Goal: Use online tool/utility: Utilize a website feature to perform a specific function

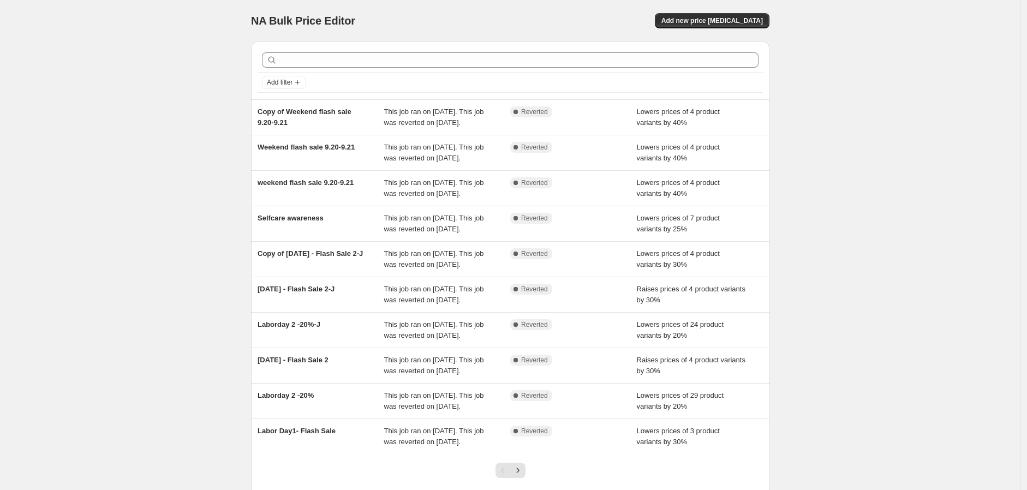
drag, startPoint x: 175, startPoint y: 231, endPoint x: 184, endPoint y: 229, distance: 9.4
click at [175, 231] on div "NA Bulk Price Editor. This page is ready NA Bulk Price Editor Add new price cha…" at bounding box center [510, 281] width 1020 height 562
click at [726, 25] on span "Add new price [MEDICAL_DATA]" at bounding box center [711, 20] width 101 height 9
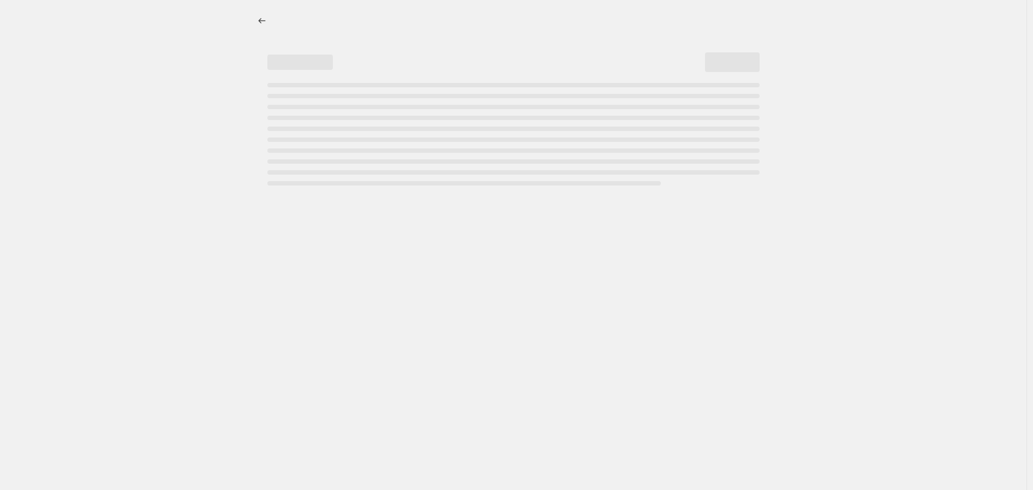
select select "percentage"
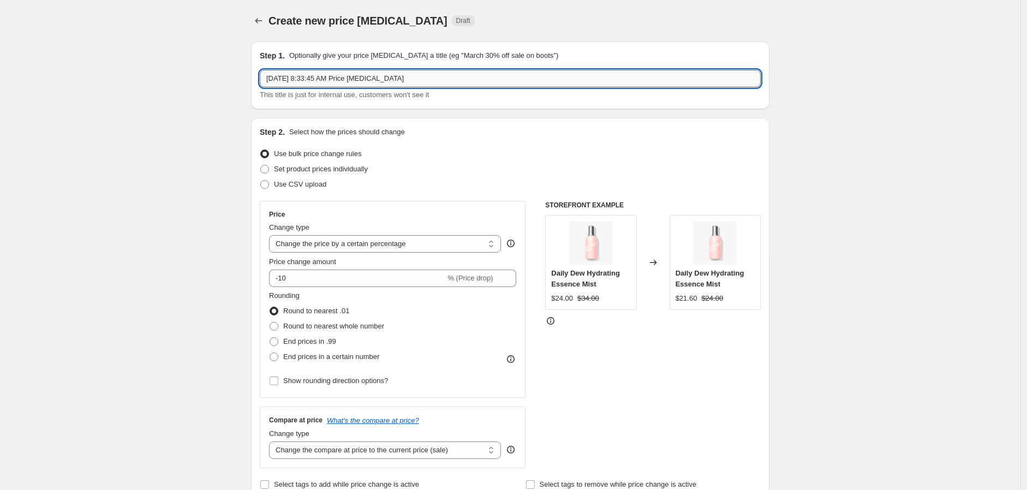
click at [406, 82] on input "Sep 29, 2025, 8:33:45 AM Price change job" at bounding box center [510, 78] width 501 height 17
drag, startPoint x: 431, startPoint y: 77, endPoint x: 23, endPoint y: 37, distance: 409.5
click at [334, 73] on input "Sep 29, 2025, 8:33:45 AM Price change job" at bounding box center [510, 78] width 501 height 17
type input "ㅜ"
type input "national coffee day"
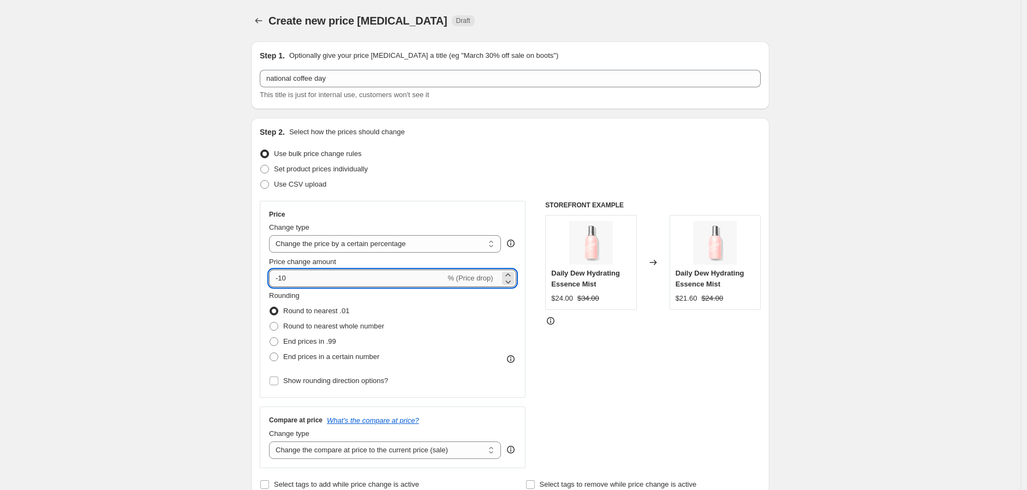
click at [288, 280] on input "-10" at bounding box center [357, 278] width 176 height 17
type input "-30"
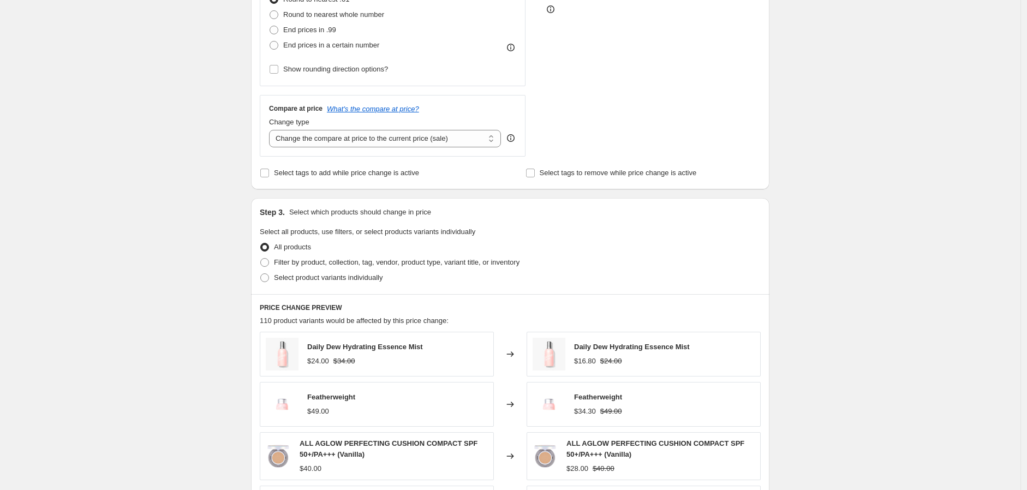
scroll to position [363, 0]
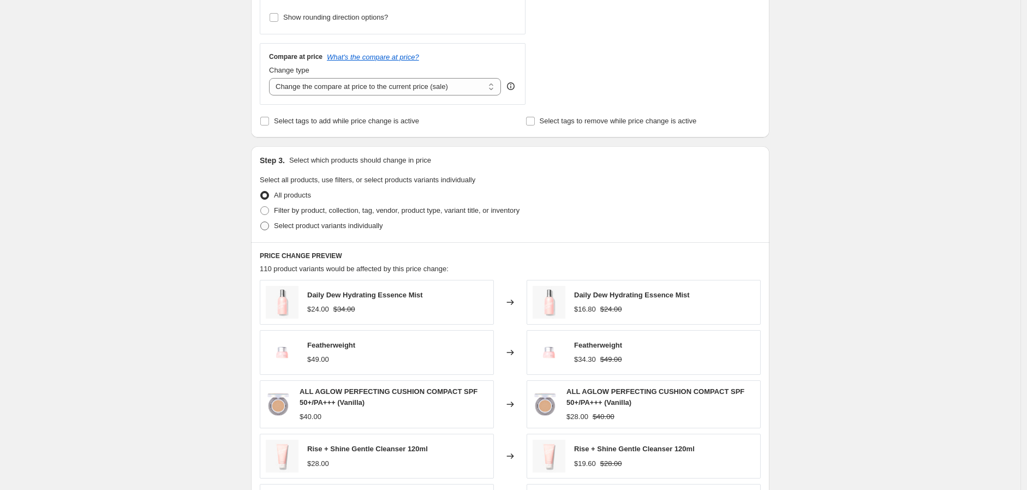
click at [369, 227] on span "Select product variants individually" at bounding box center [328, 226] width 109 height 8
click at [261, 222] on input "Select product variants individually" at bounding box center [260, 222] width 1 height 1
radio input "true"
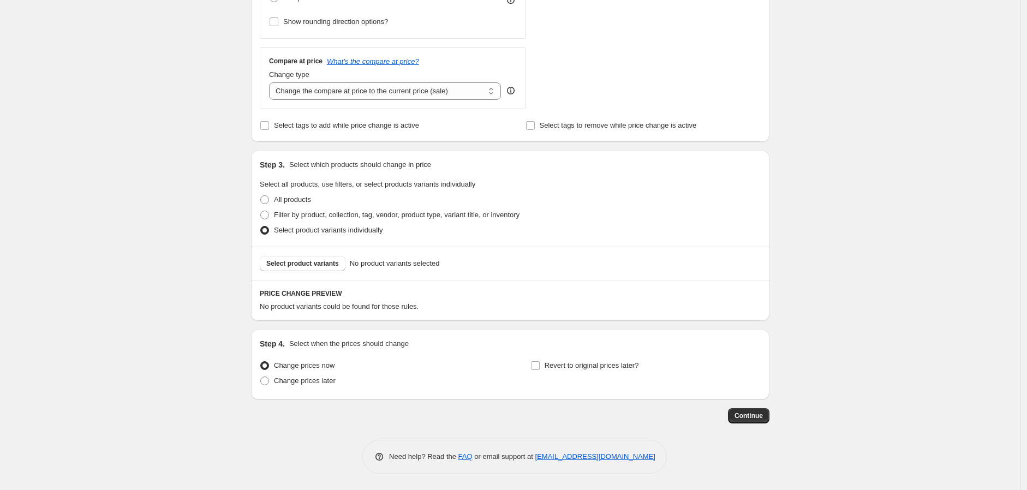
scroll to position [359, 0]
click at [330, 262] on span "Select product variants" at bounding box center [302, 263] width 73 height 9
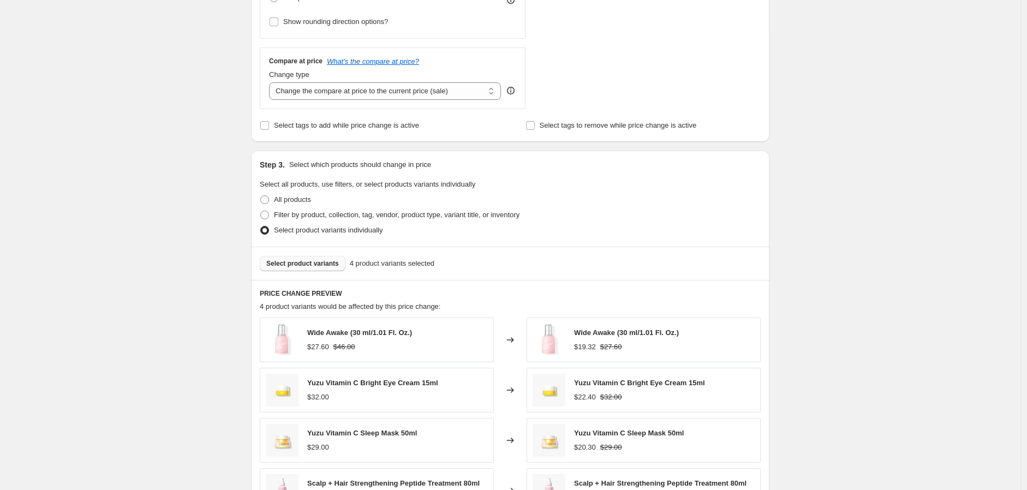
click at [827, 242] on div "Create new price change job. This page is ready Create new price change job Dra…" at bounding box center [510, 178] width 1020 height 1074
click at [199, 376] on div "Create new price change job. This page is ready Create new price change job Dra…" at bounding box center [510, 178] width 1020 height 1074
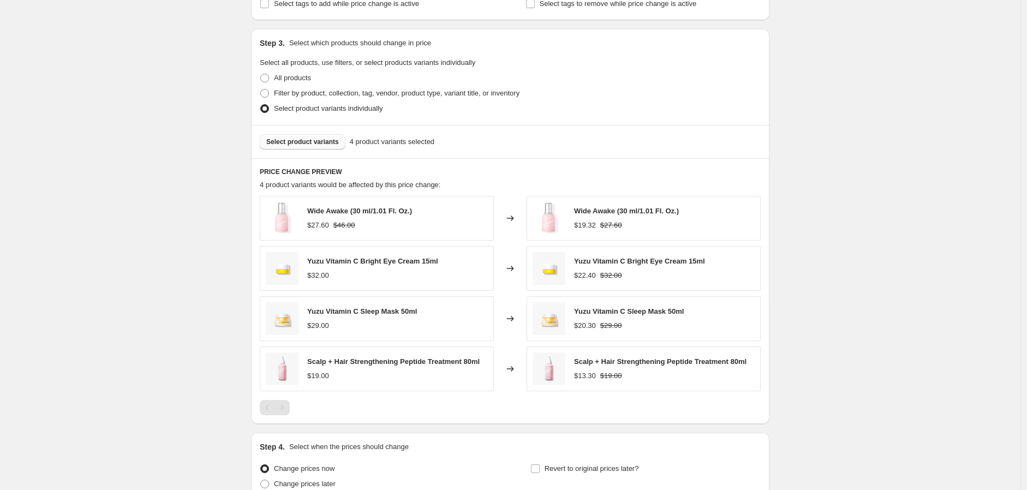
scroll to position [585, 0]
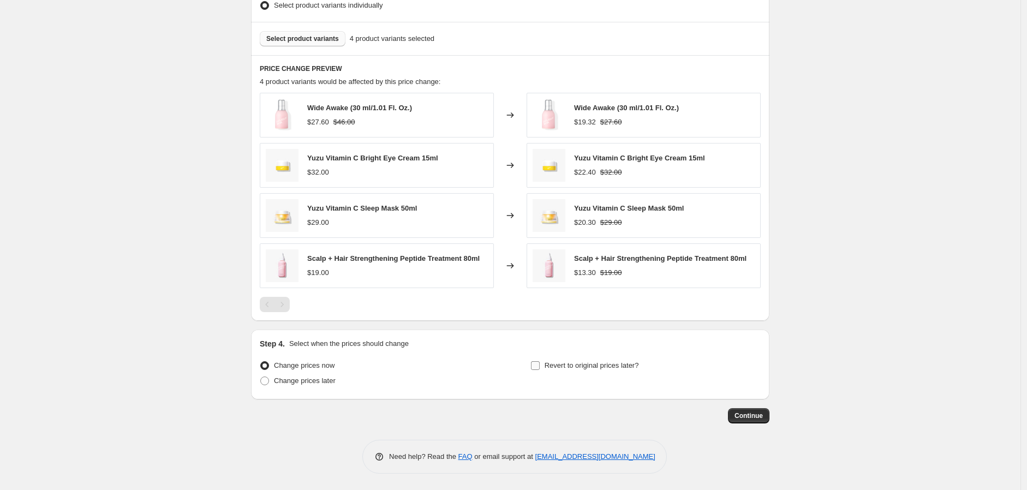
click at [598, 369] on span "Revert to original prices later?" at bounding box center [591, 365] width 94 height 8
click at [540, 369] on input "Revert to original prices later?" at bounding box center [535, 365] width 9 height 9
checkbox input "true"
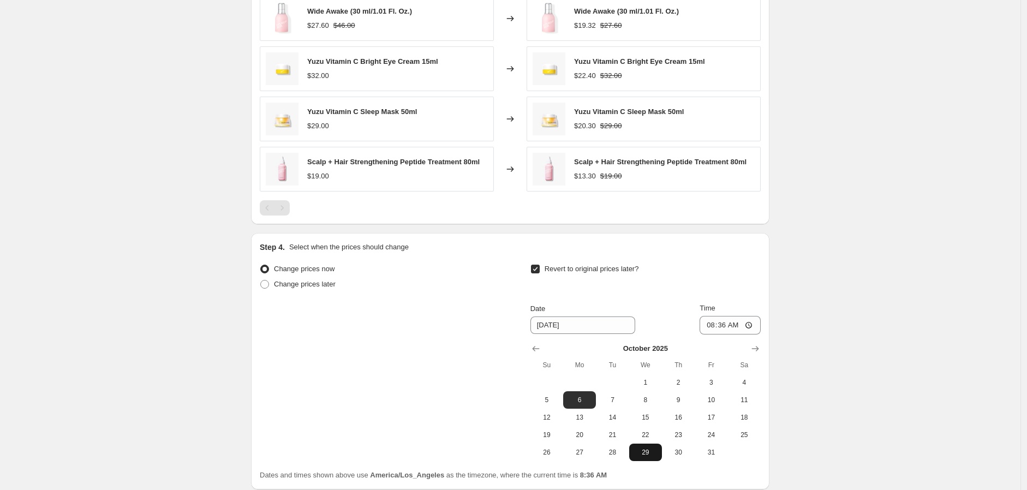
scroll to position [771, 0]
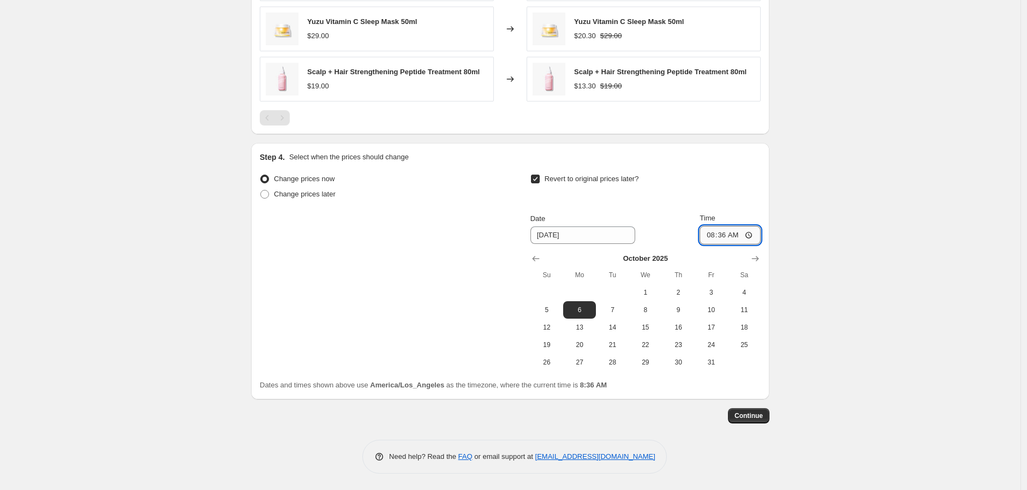
click at [711, 238] on input "08:36" at bounding box center [729, 235] width 61 height 19
type input "23:59"
click at [738, 411] on button "Continue" at bounding box center [748, 415] width 41 height 15
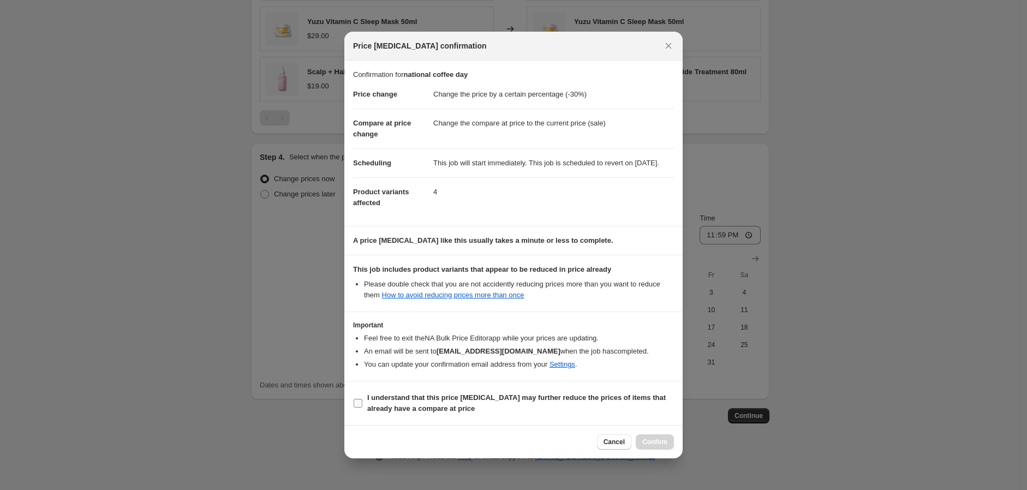
click at [364, 408] on label "I understand that this price change job may further reduce the prices of items …" at bounding box center [513, 403] width 321 height 26
click at [362, 408] on input "I understand that this price change job may further reduce the prices of items …" at bounding box center [358, 403] width 9 height 9
checkbox input "true"
click at [668, 447] on button "Confirm" at bounding box center [655, 441] width 38 height 15
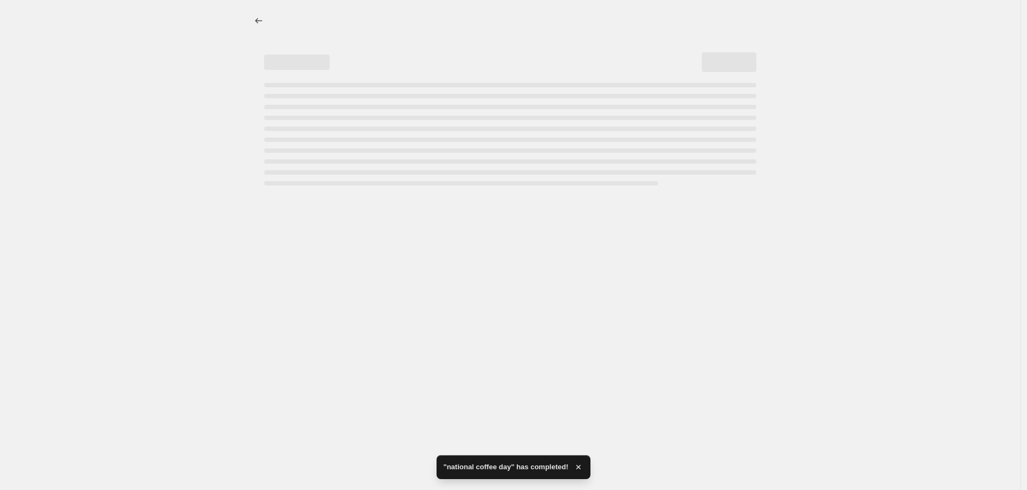
select select "percentage"
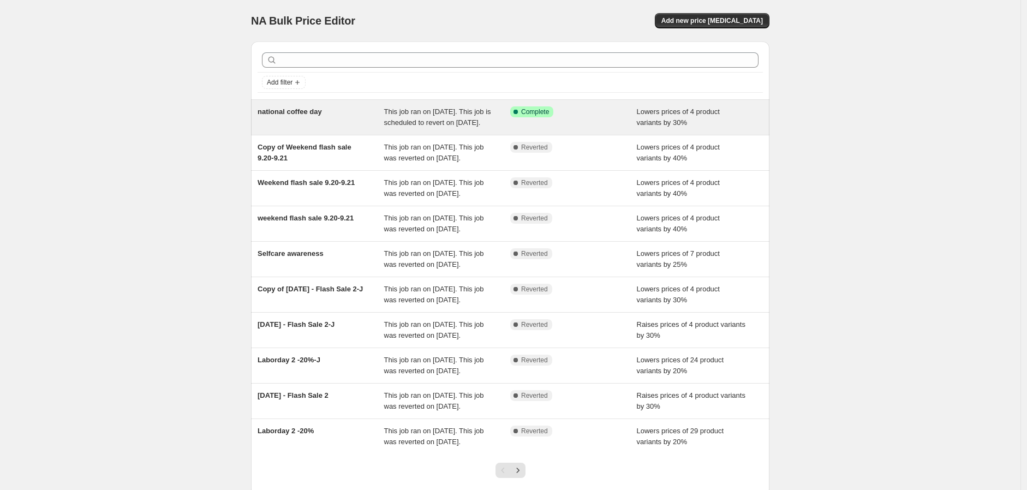
click at [529, 128] on div "Success Complete Complete" at bounding box center [573, 117] width 127 height 22
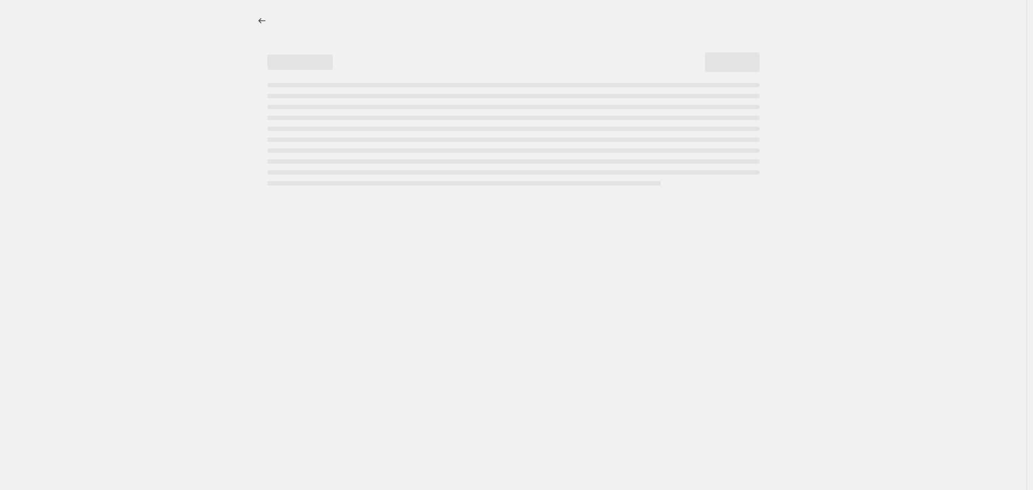
select select "percentage"
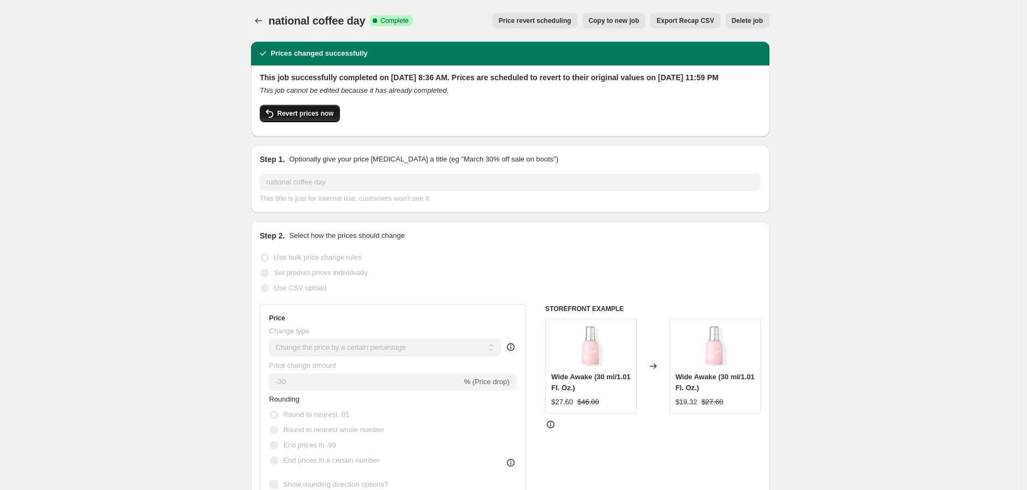
click at [317, 118] on span "Revert prices now" at bounding box center [305, 113] width 56 height 9
checkbox input "false"
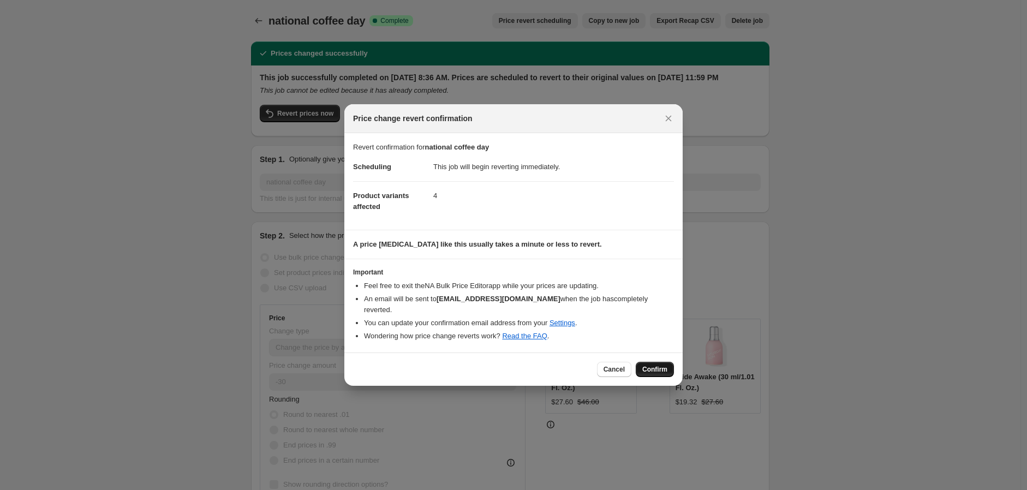
click at [653, 366] on span "Confirm" at bounding box center [654, 369] width 25 height 9
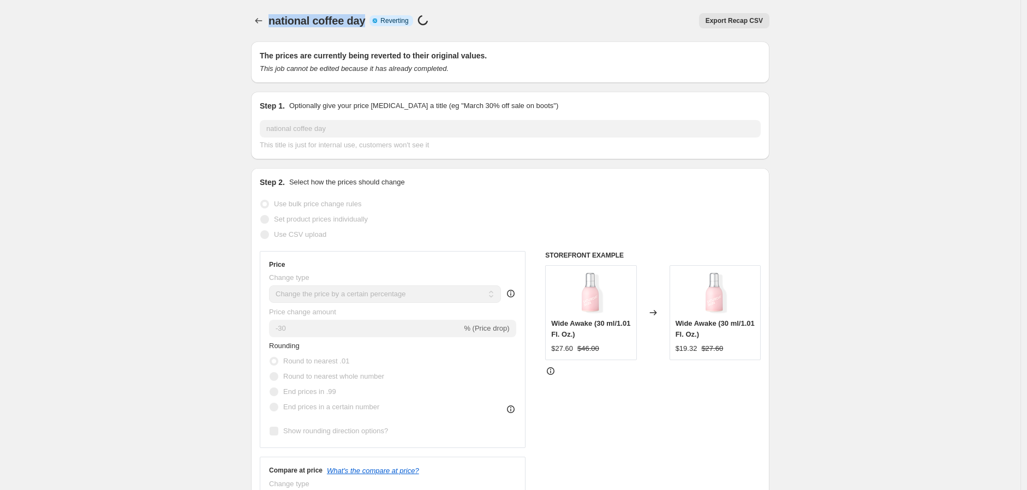
drag, startPoint x: 274, startPoint y: 22, endPoint x: 366, endPoint y: 24, distance: 92.2
click at [365, 24] on span "national coffee day" at bounding box center [316, 21] width 97 height 12
copy span "national coffee day"
select select "percentage"
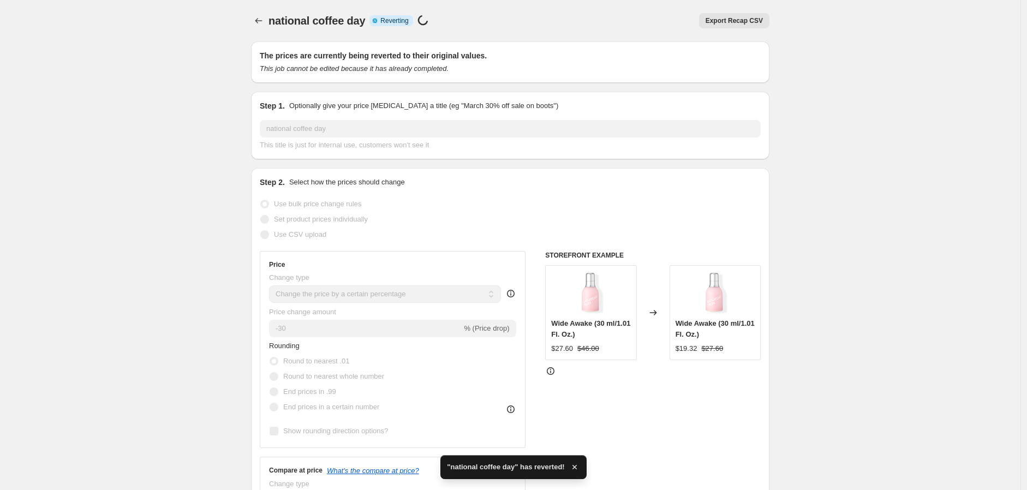
checkbox input "true"
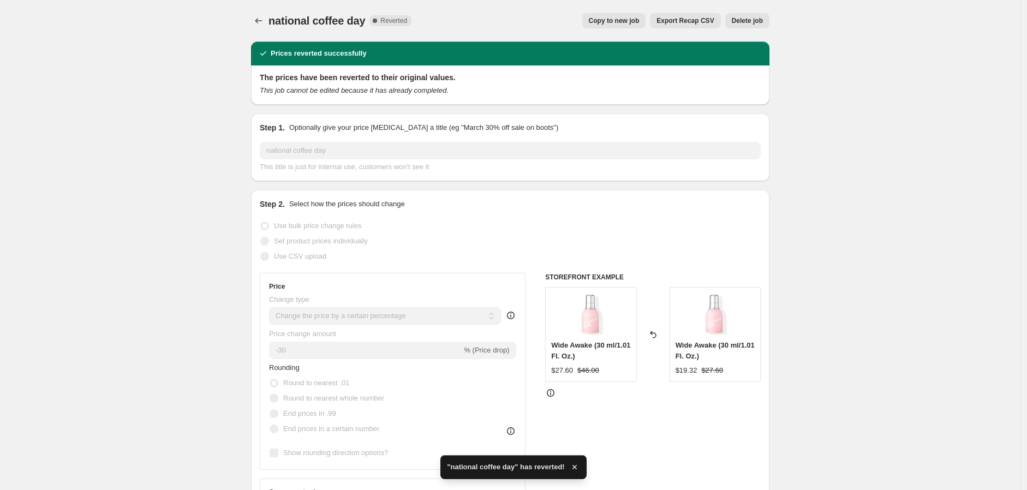
click at [259, 10] on div "national coffee day. This page is ready national coffee day Complete Reverted C…" at bounding box center [510, 20] width 518 height 41
click at [259, 16] on icon "Price change jobs" at bounding box center [258, 20] width 11 height 11
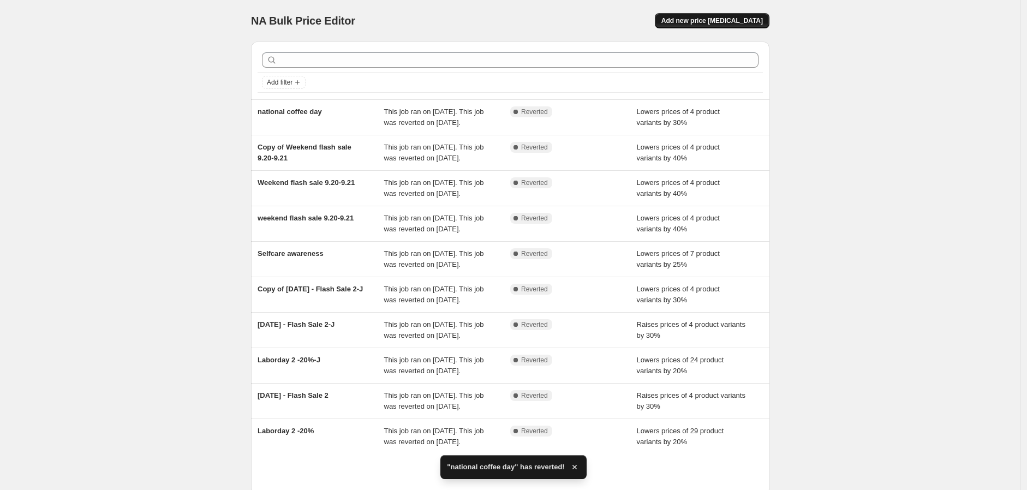
click at [734, 14] on button "Add new price change job" at bounding box center [712, 20] width 115 height 15
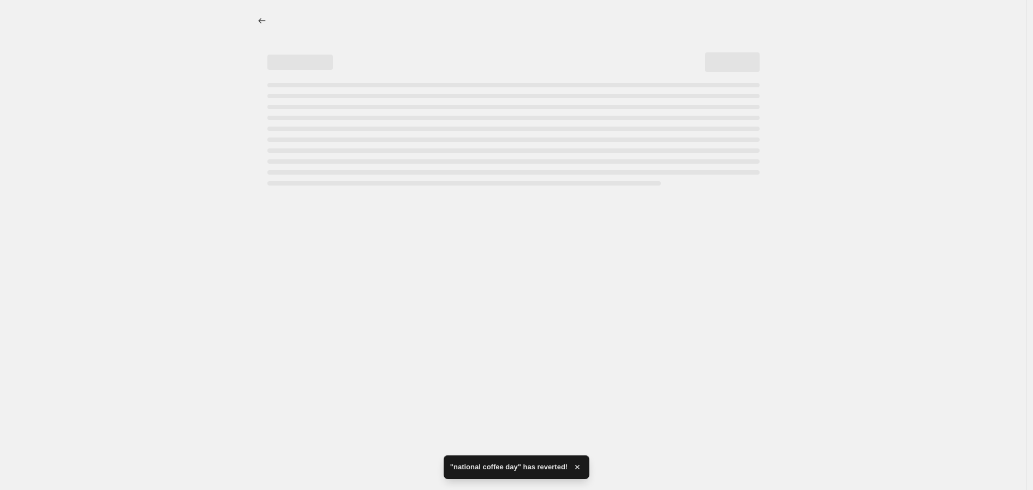
select select "percentage"
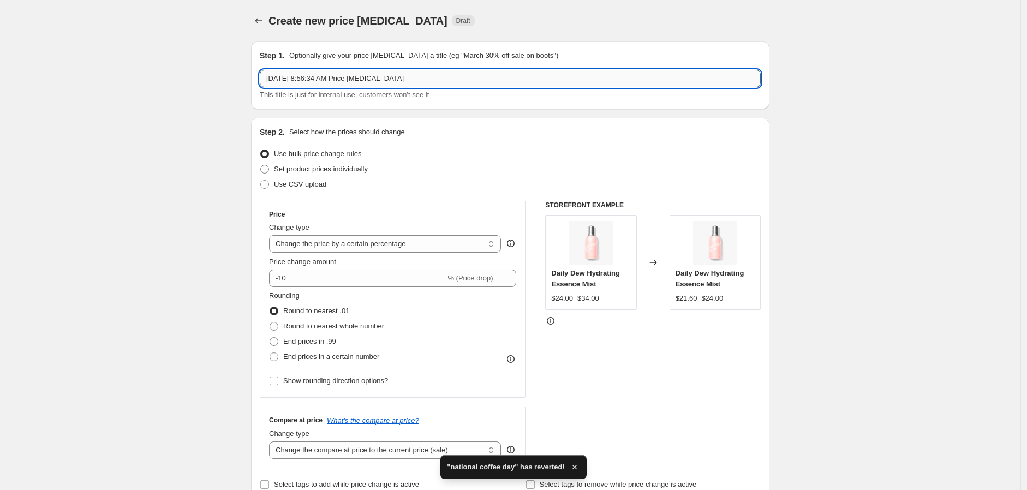
click at [528, 81] on input "Sep 29, 2025, 8:56:34 AM Price change job" at bounding box center [510, 78] width 501 height 17
paste input "national coffee day"
type input "national coffee day1"
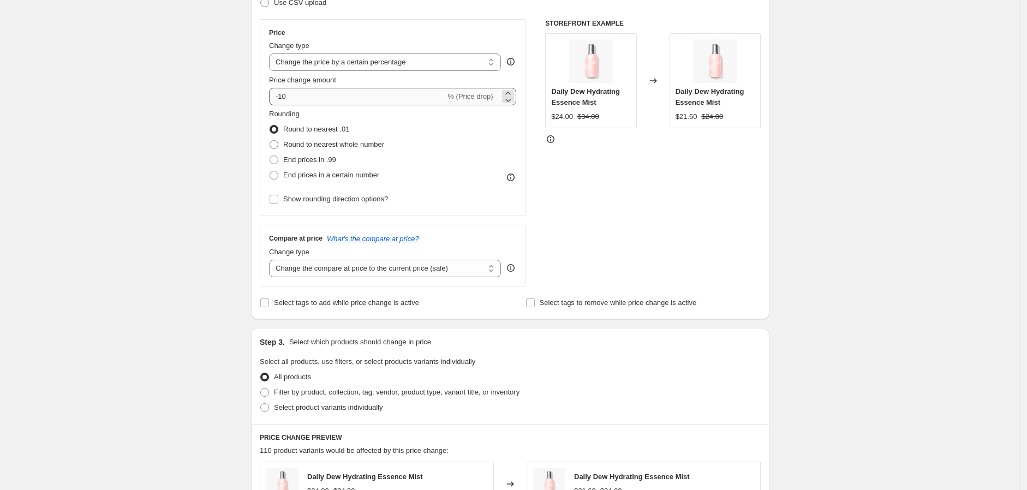
scroll to position [121, 0]
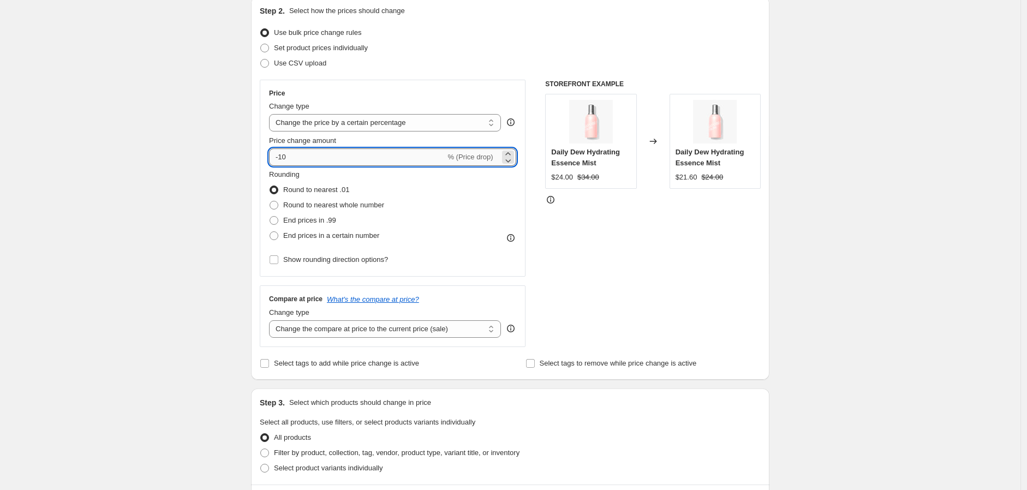
drag, startPoint x: 283, startPoint y: 154, endPoint x: 298, endPoint y: 157, distance: 15.5
click at [298, 157] on input "-10" at bounding box center [357, 156] width 176 height 17
type input "-30"
click at [137, 221] on div "Create new price change job. This page is ready Create new price change job Dra…" at bounding box center [510, 426] width 1020 height 1094
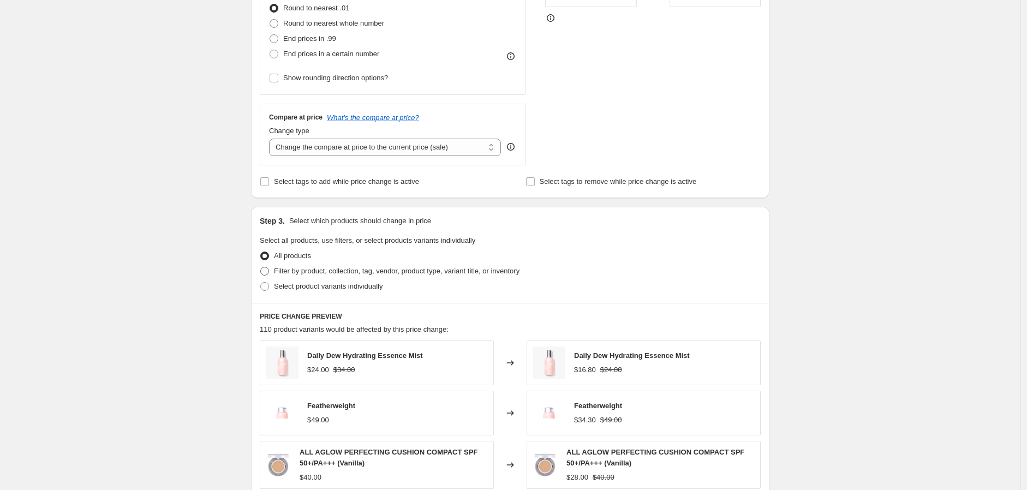
scroll to position [424, 0]
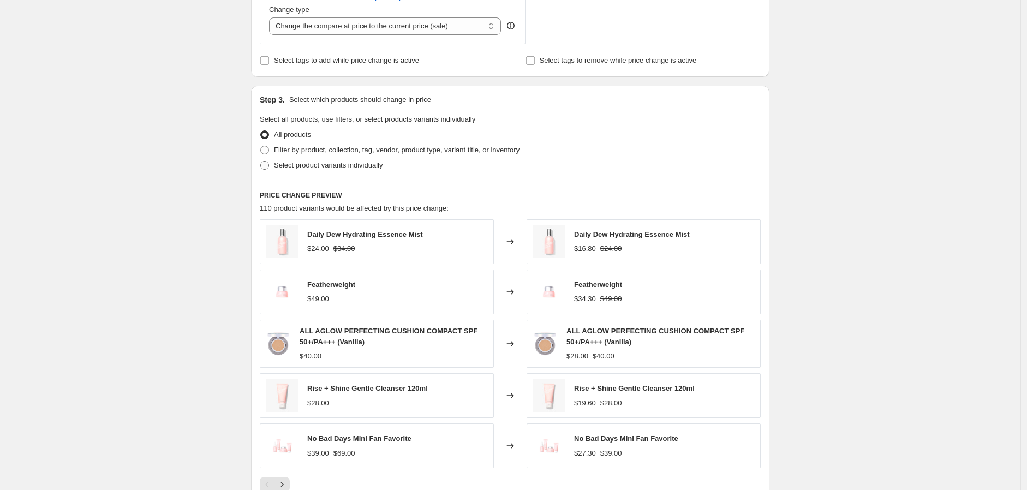
click at [308, 168] on span "Select product variants individually" at bounding box center [328, 165] width 109 height 8
click at [261, 161] on input "Select product variants individually" at bounding box center [260, 161] width 1 height 1
radio input "true"
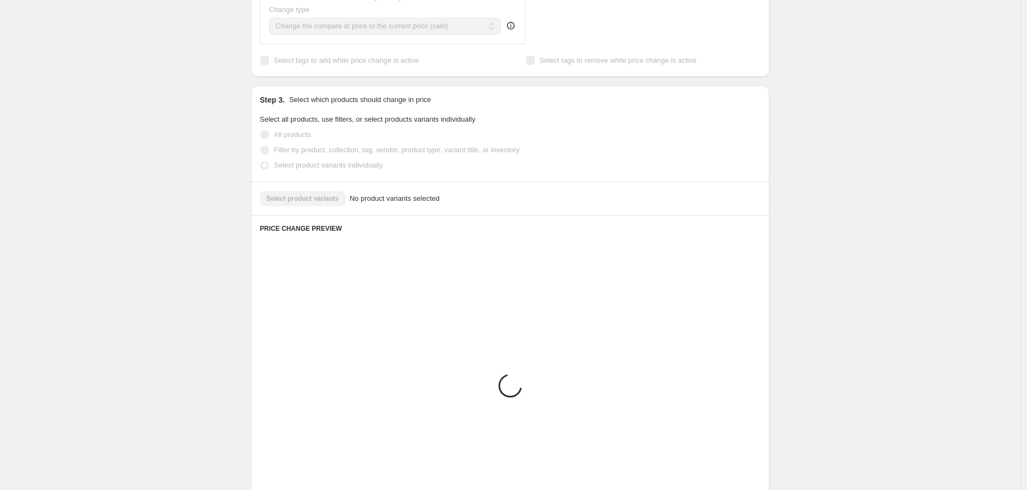
scroll to position [359, 0]
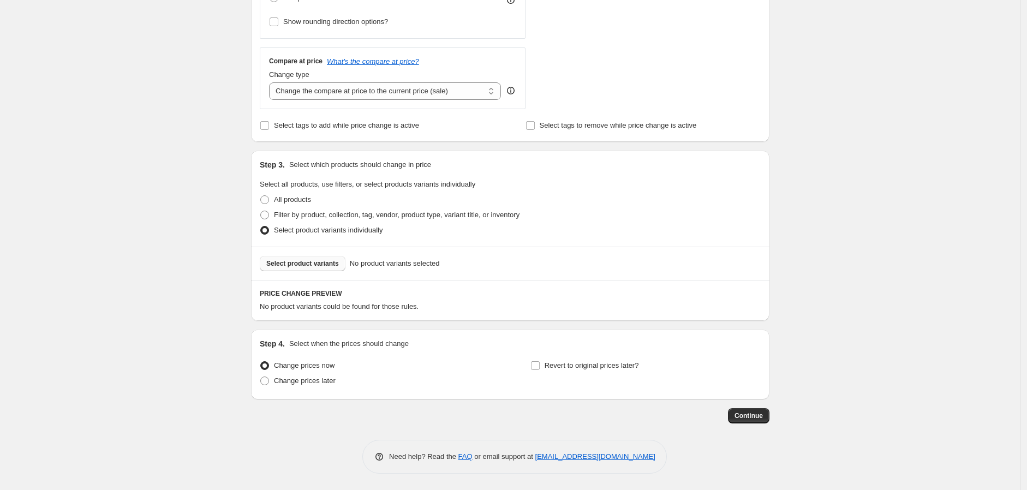
click at [311, 266] on span "Select product variants" at bounding box center [302, 263] width 73 height 9
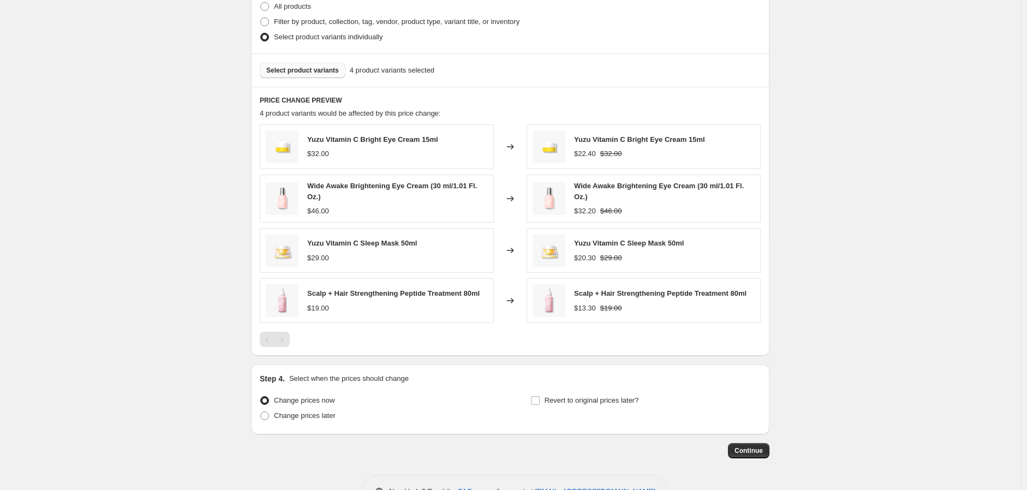
scroll to position [588, 0]
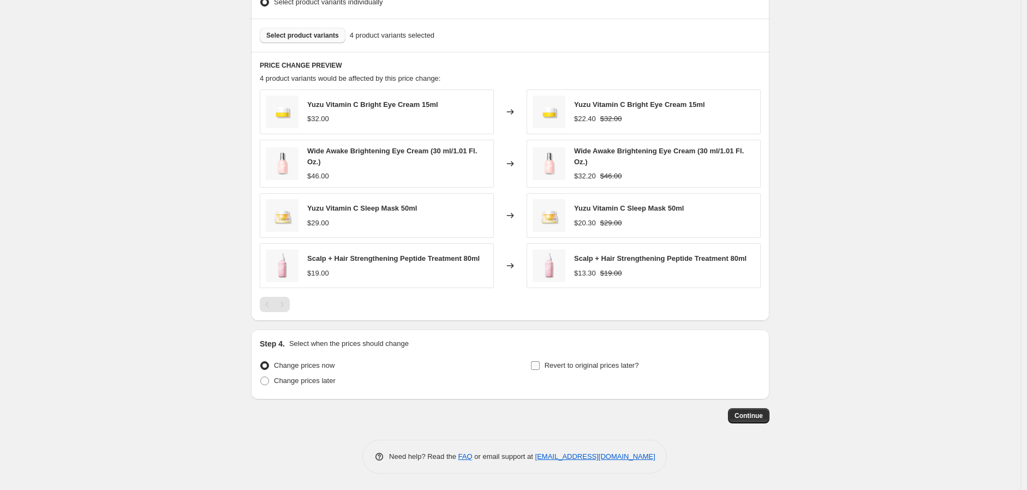
click at [600, 365] on span "Revert to original prices later?" at bounding box center [591, 365] width 94 height 8
click at [540, 365] on input "Revert to original prices later?" at bounding box center [535, 365] width 9 height 9
checkbox input "true"
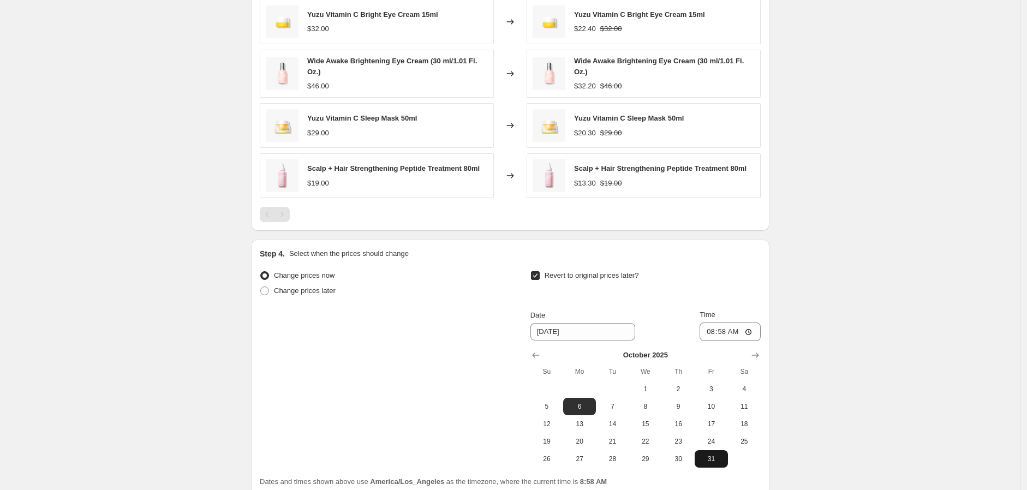
scroll to position [775, 0]
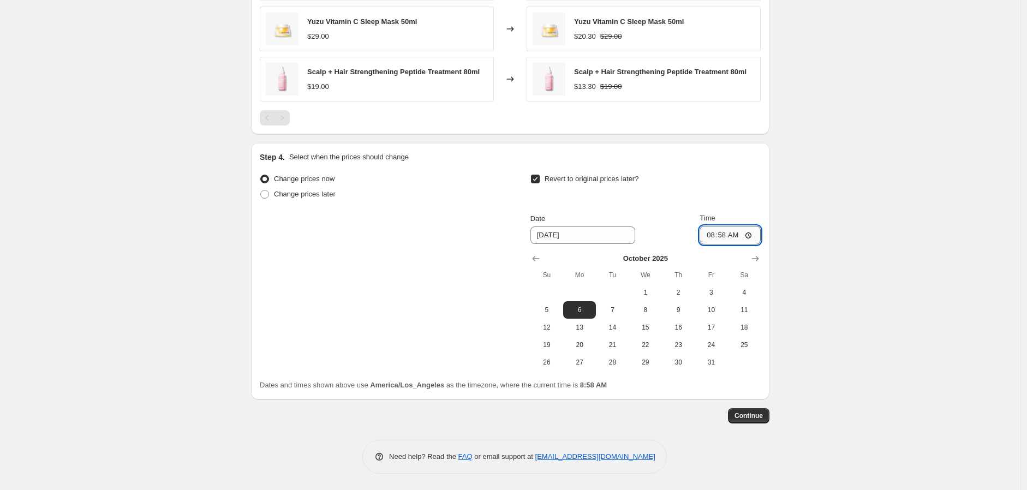
click at [713, 238] on input "08:58" at bounding box center [729, 235] width 61 height 19
type input "23:59"
click at [763, 417] on span "Continue" at bounding box center [748, 415] width 28 height 9
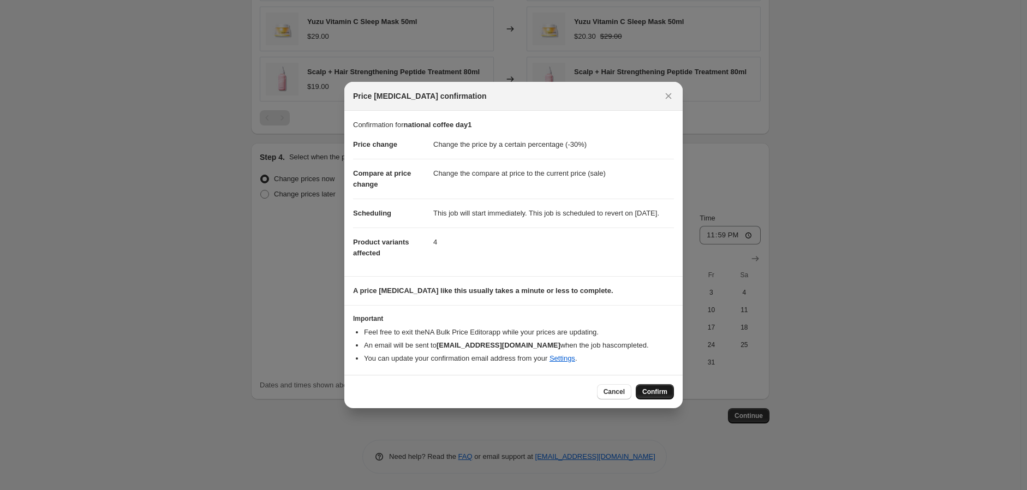
click at [648, 396] on span "Confirm" at bounding box center [654, 391] width 25 height 9
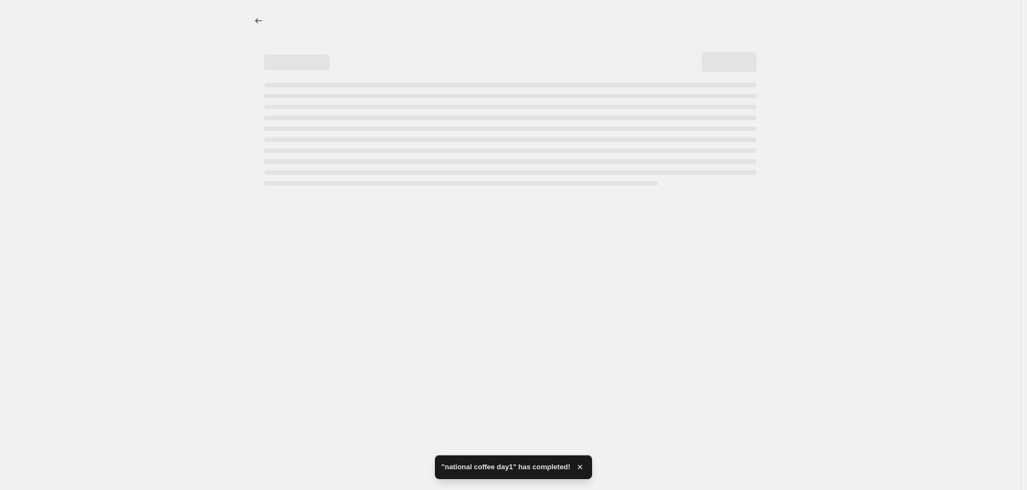
select select "percentage"
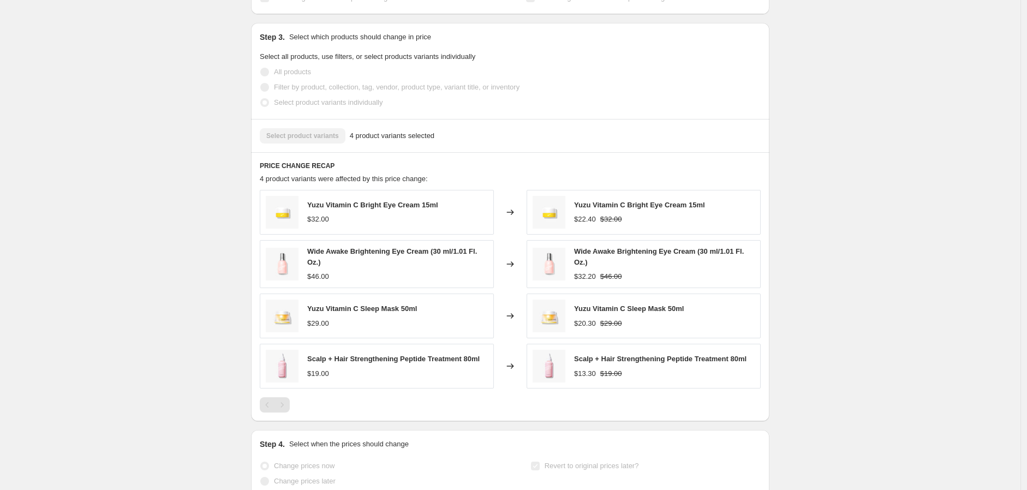
scroll to position [502, 0]
